Goal: Find specific page/section: Find specific page/section

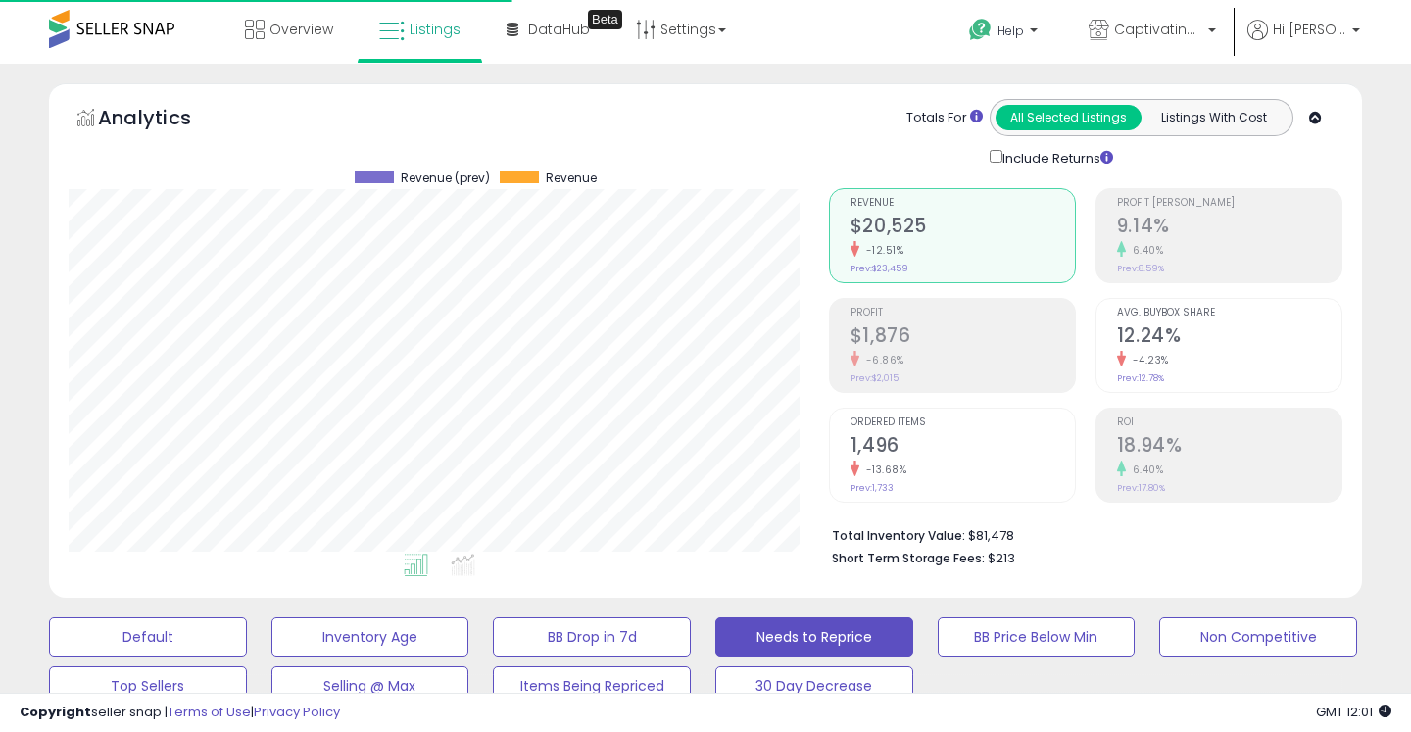
select select "**"
click at [313, 30] on span "Overview" at bounding box center [301, 30] width 64 height 20
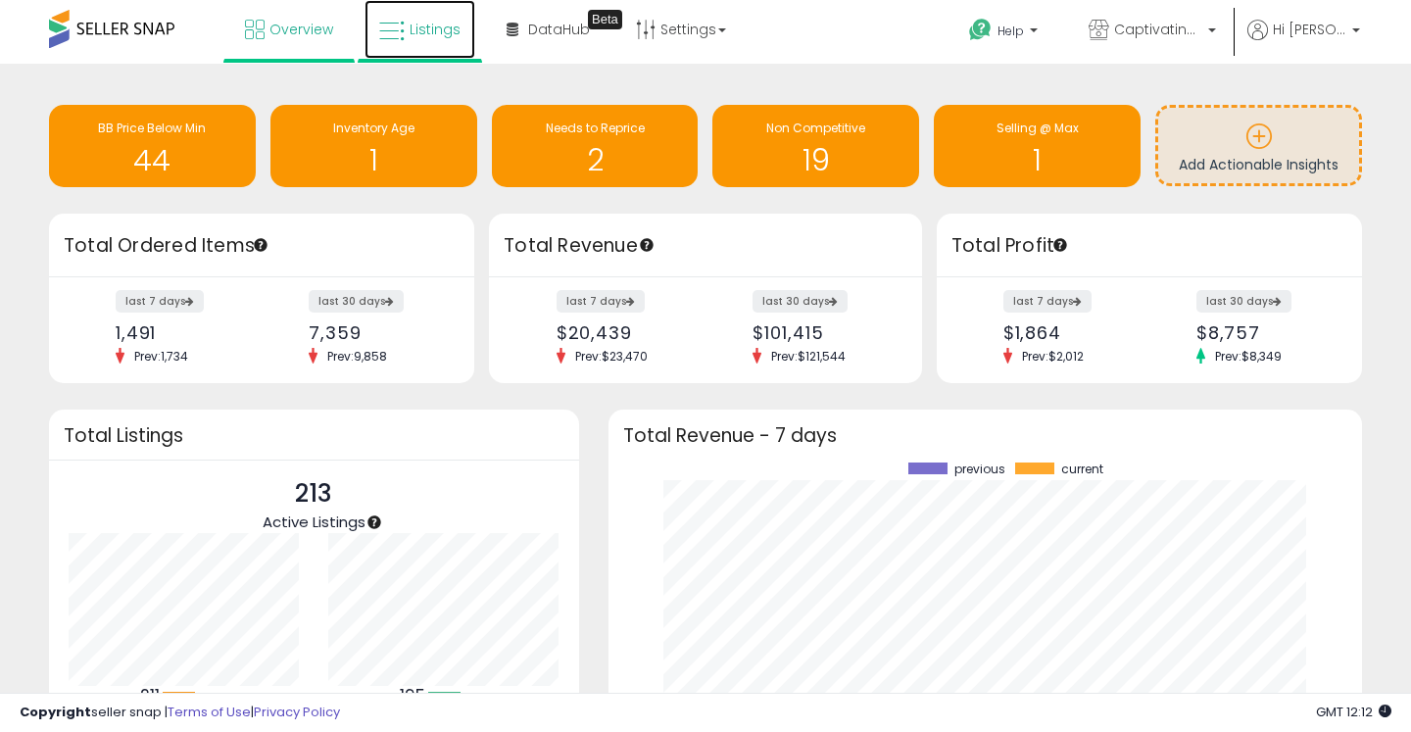
click at [411, 24] on span "Listings" at bounding box center [435, 30] width 51 height 20
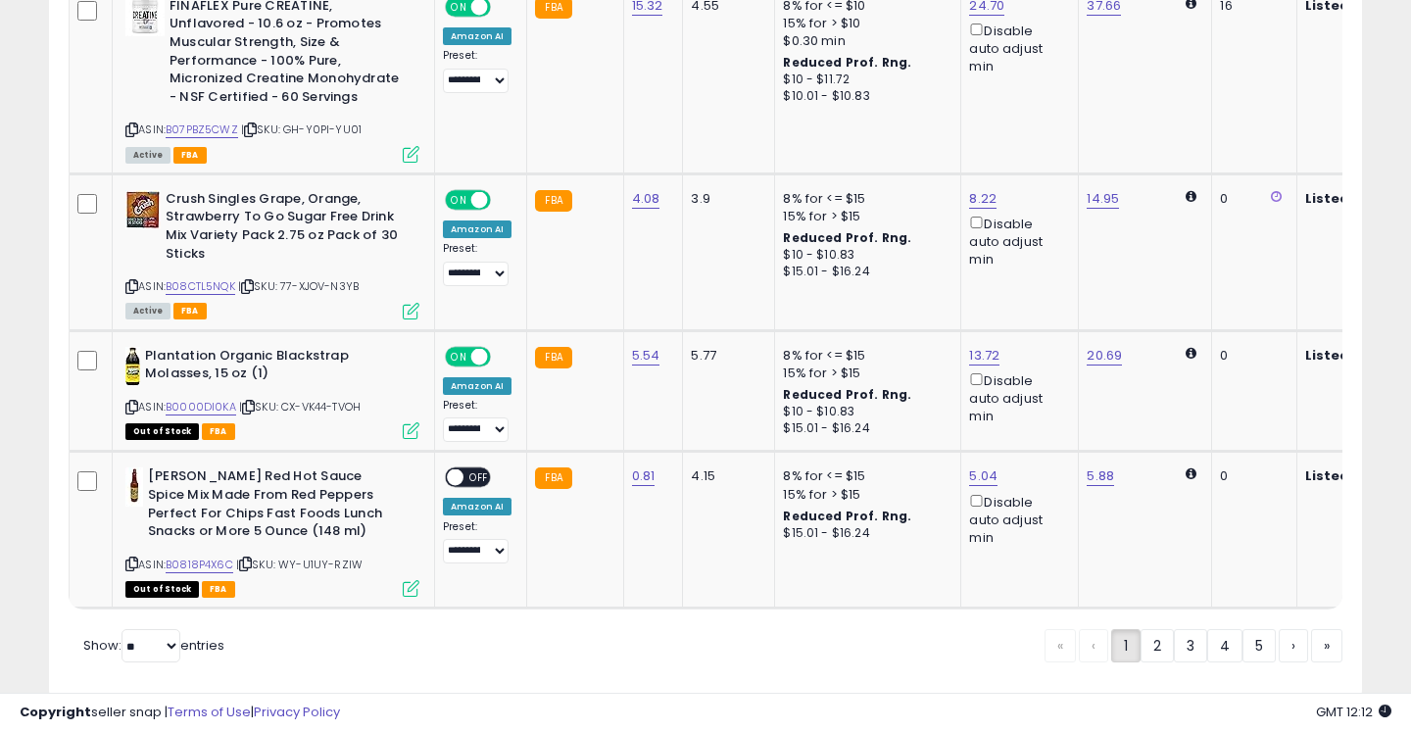
scroll to position [4210, 0]
